Goal: Check status: Check status

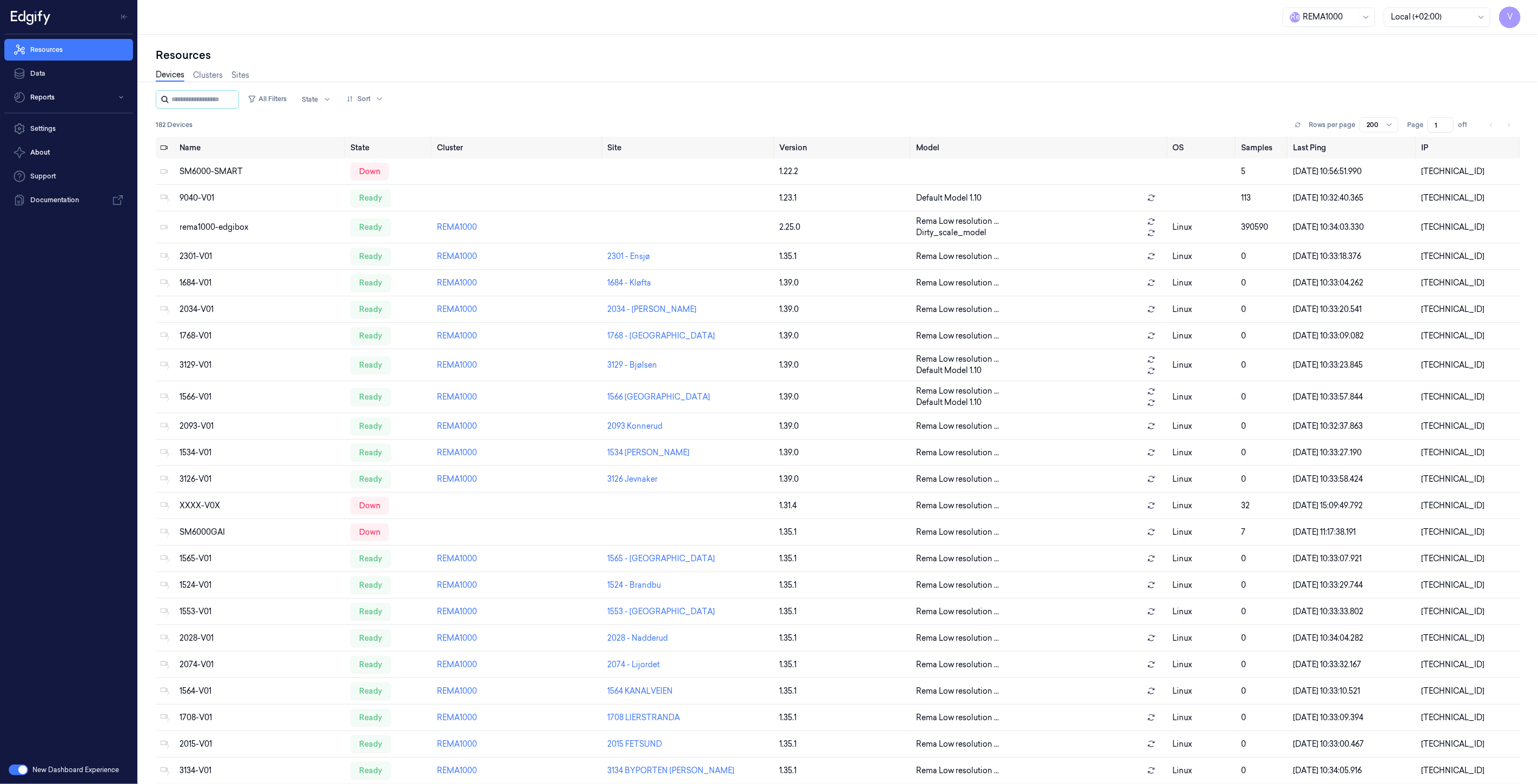
click at [169, 95] on icon at bounding box center [165, 100] width 9 height 9
click at [184, 99] on input "string" at bounding box center [204, 100] width 65 height 17
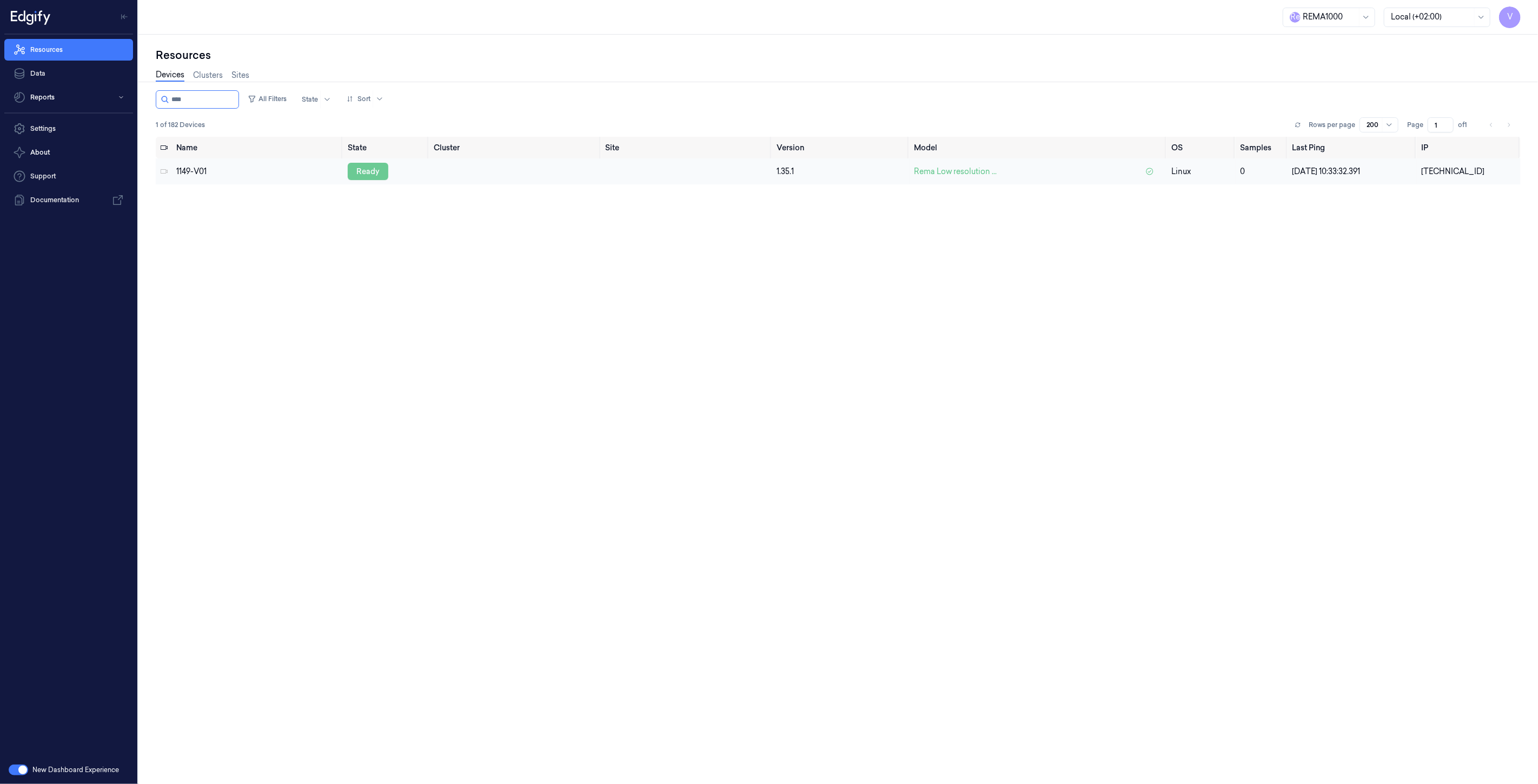
type input "****"
click at [362, 171] on div "ready" at bounding box center [367, 172] width 40 height 17
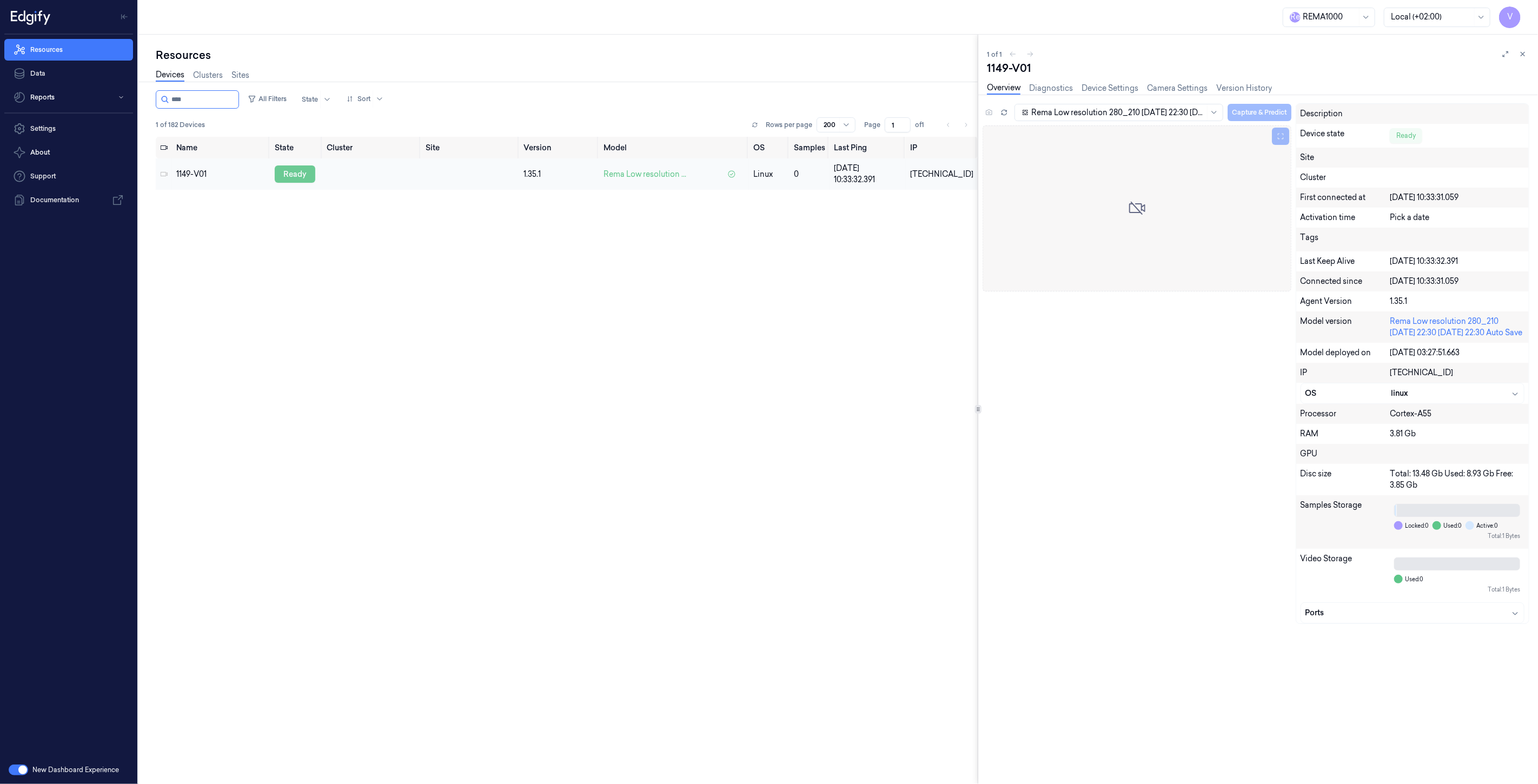
click at [302, 173] on div "ready" at bounding box center [294, 174] width 40 height 17
click at [1004, 111] on icon at bounding box center [1004, 112] width 8 height 8
click at [299, 171] on div "disconnected" at bounding box center [306, 174] width 68 height 17
click at [1005, 112] on icon at bounding box center [1004, 112] width 8 height 8
click at [1006, 112] on icon at bounding box center [1004, 112] width 8 height 8
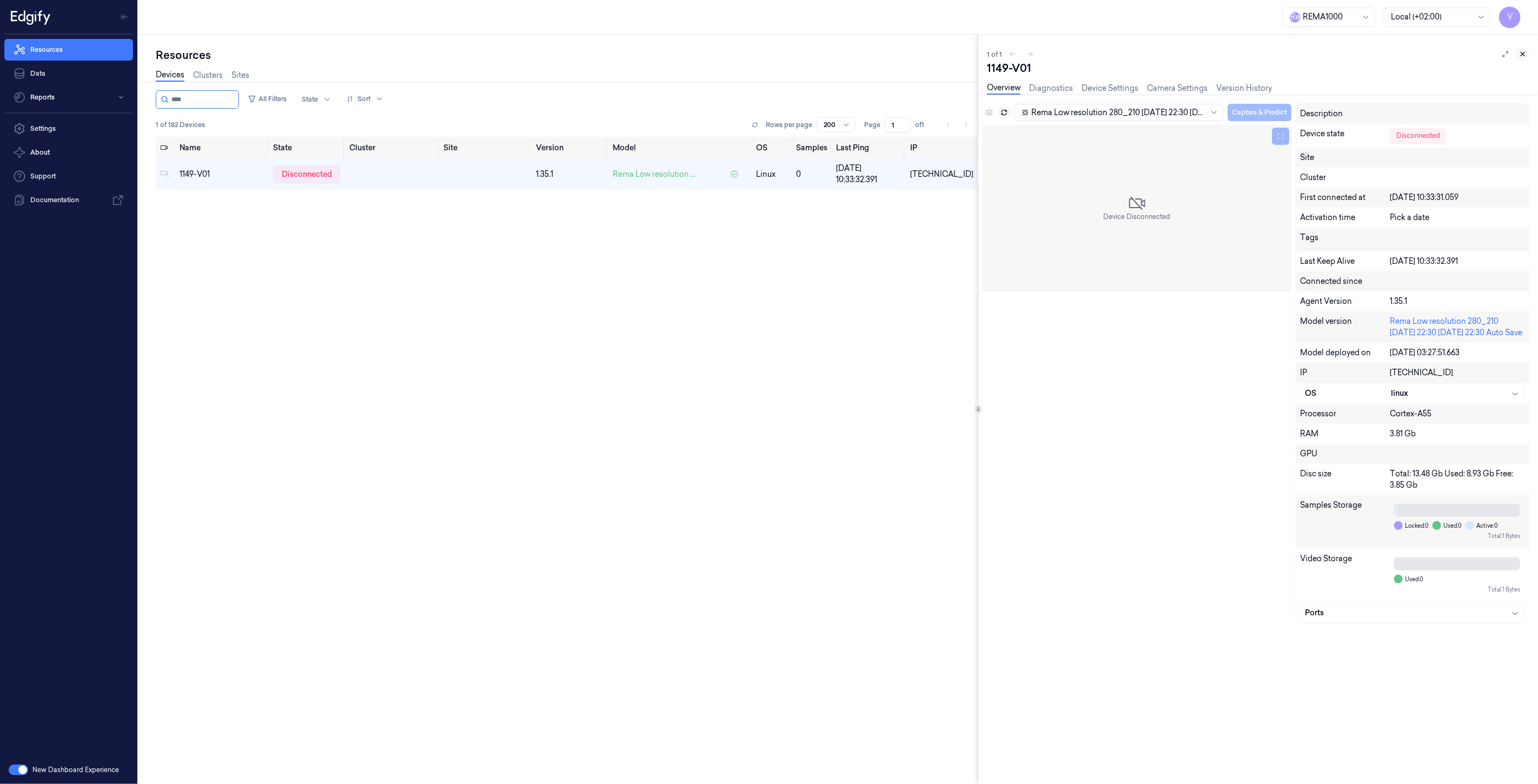
click at [1529, 53] on button at bounding box center [1523, 53] width 13 height 13
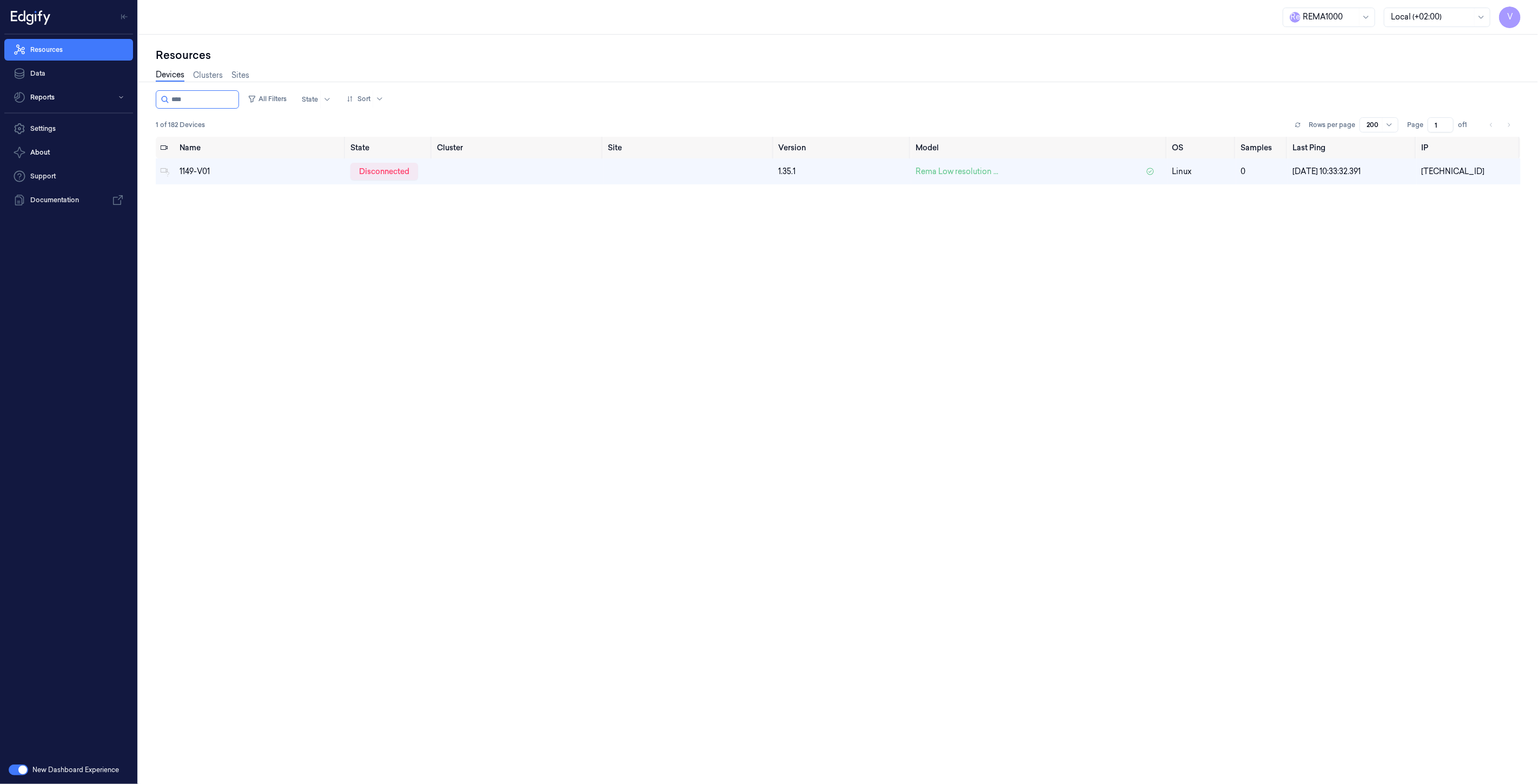
click at [1420, 244] on div "Name State Cluster Site Version Model OS Samples Last Ping IP 1149-V01 disconne…" at bounding box center [839, 456] width 1366 height 639
click at [395, 171] on div "disconnected" at bounding box center [384, 172] width 68 height 17
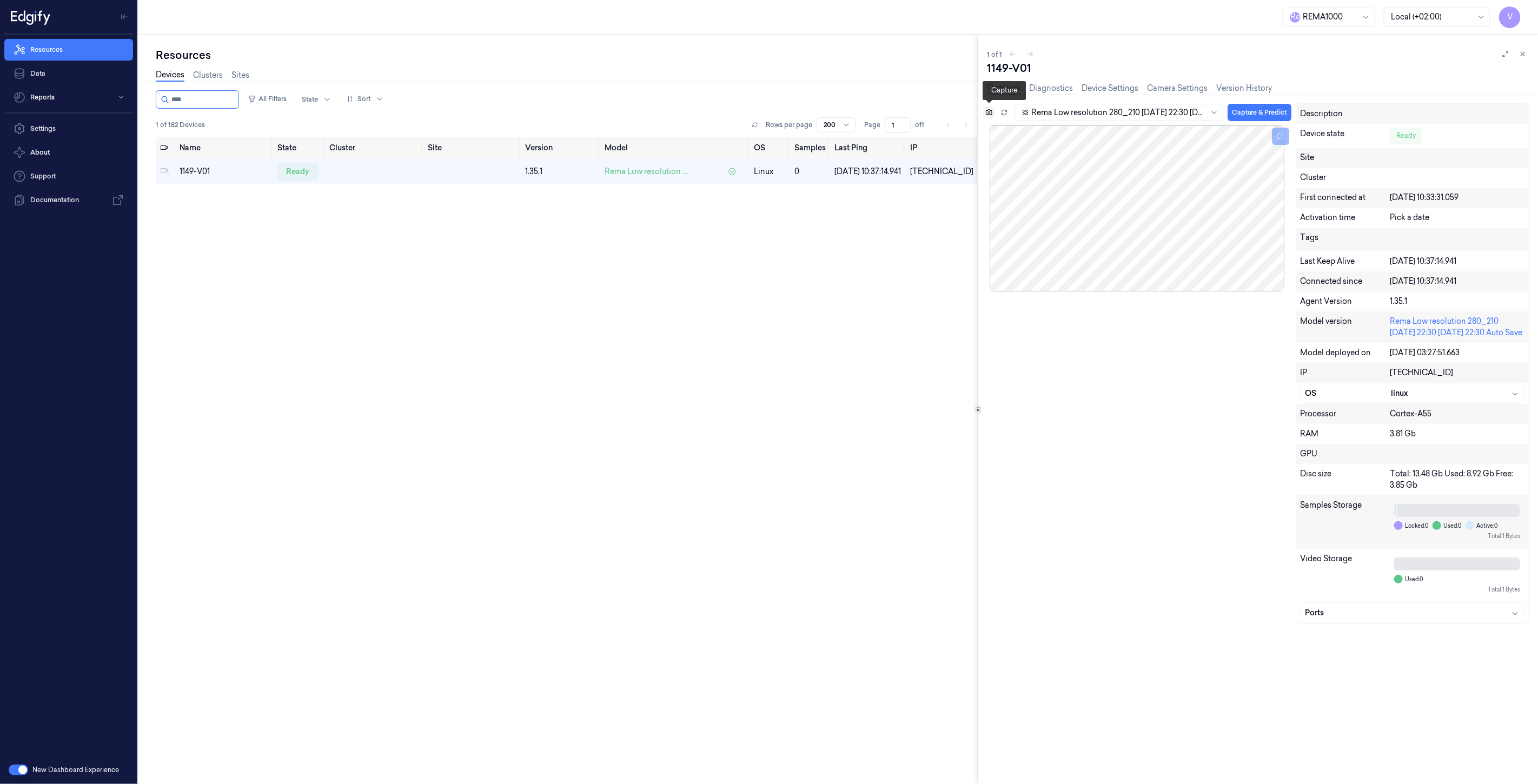
click at [990, 112] on icon at bounding box center [989, 112] width 3 height 3
click at [992, 112] on icon at bounding box center [990, 112] width 7 height 6
click at [1522, 57] on icon at bounding box center [1523, 54] width 8 height 8
